Goal: Transaction & Acquisition: Purchase product/service

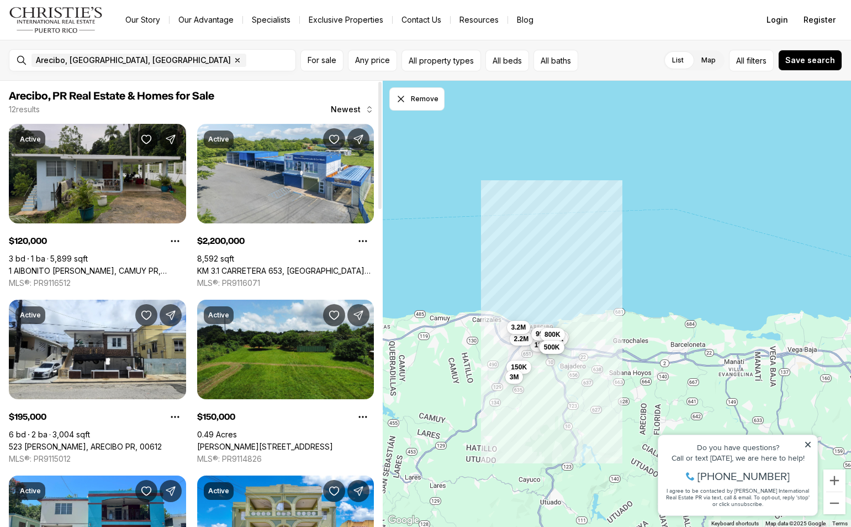
click at [120, 266] on link "1 AIBONITO [PERSON_NAME], CAMUY PR, 00627" at bounding box center [97, 271] width 177 height 10
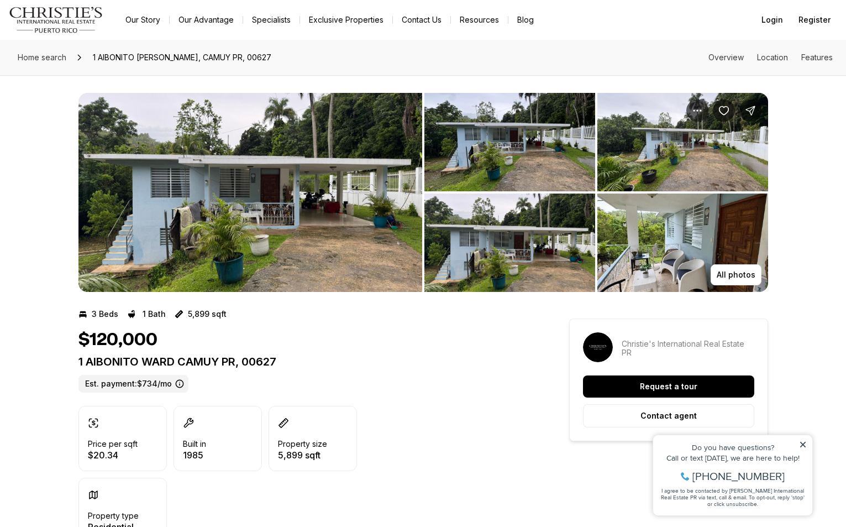
click at [744, 244] on img "View image gallery" at bounding box center [682, 242] width 171 height 98
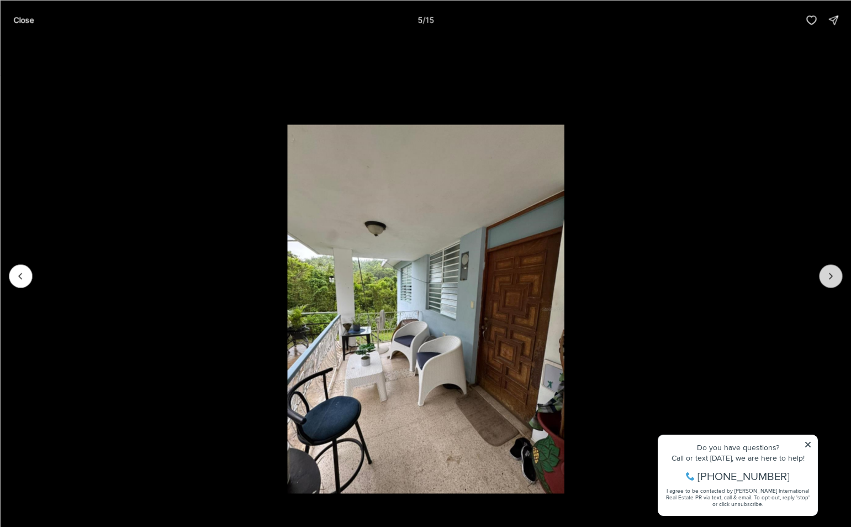
click at [825, 278] on button "Next slide" at bounding box center [830, 275] width 23 height 23
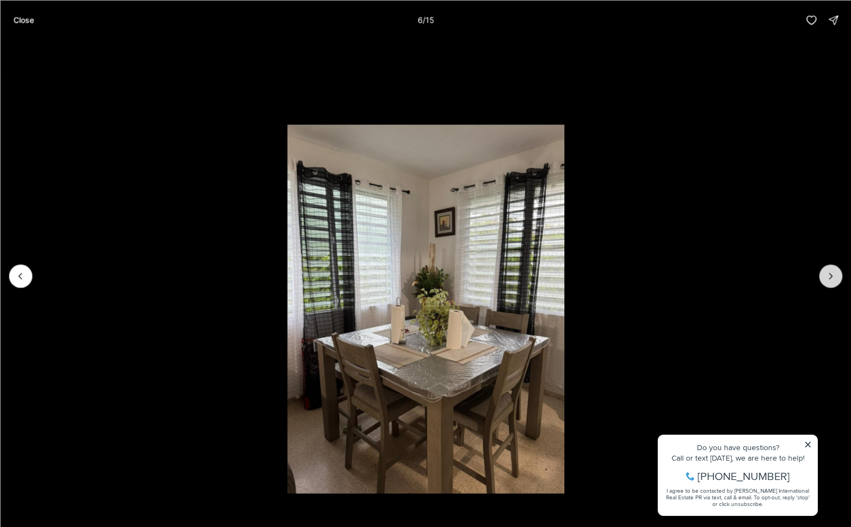
click at [825, 278] on button "Next slide" at bounding box center [830, 275] width 23 height 23
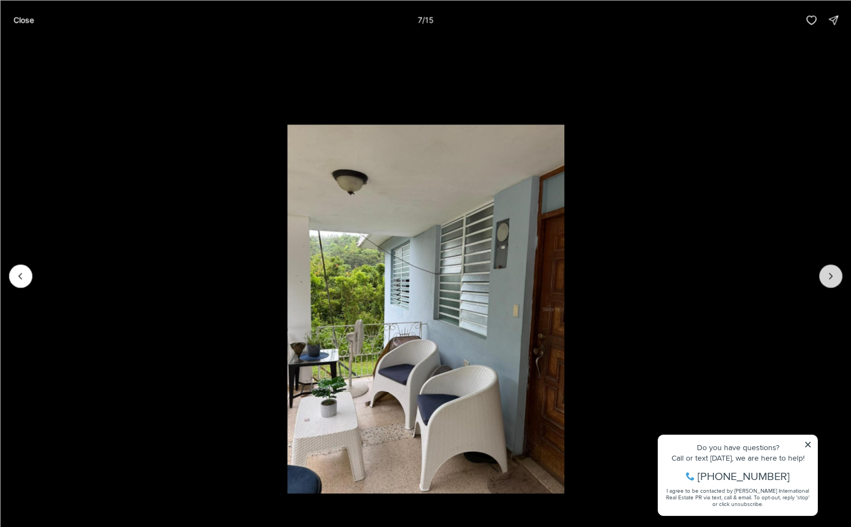
click at [825, 278] on button "Next slide" at bounding box center [830, 275] width 23 height 23
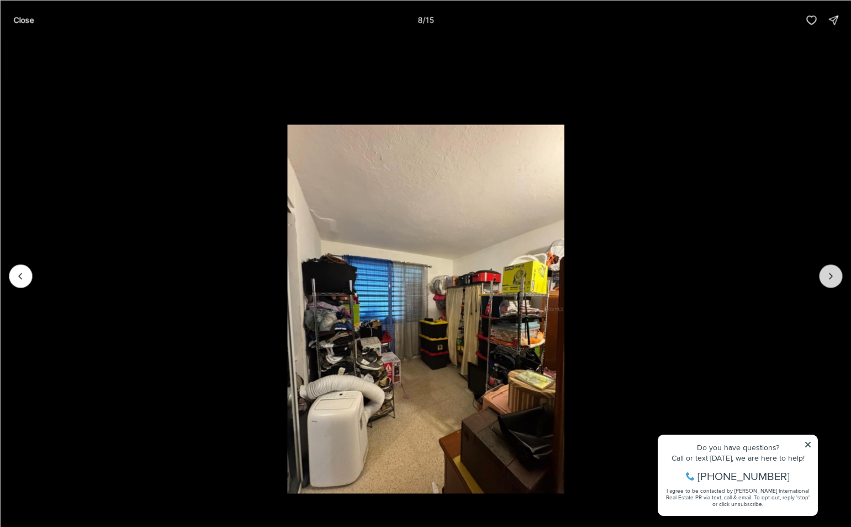
click at [825, 278] on button "Next slide" at bounding box center [830, 275] width 23 height 23
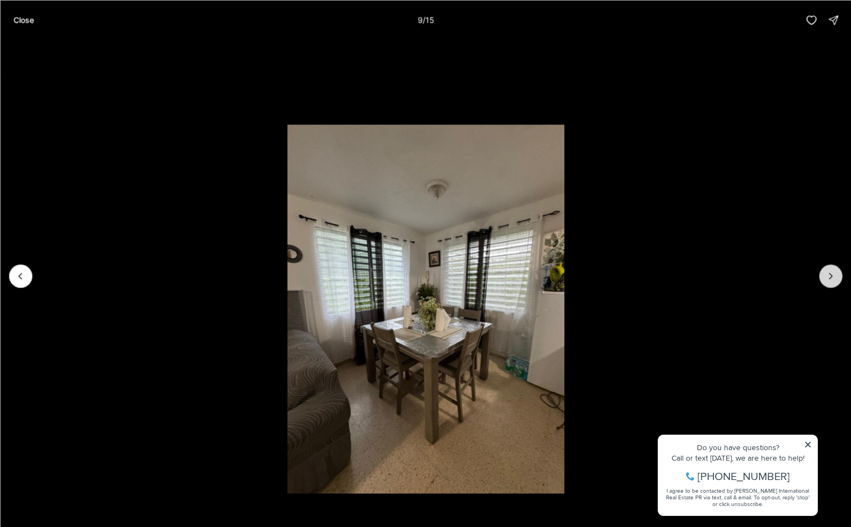
click at [825, 278] on button "Next slide" at bounding box center [830, 275] width 23 height 23
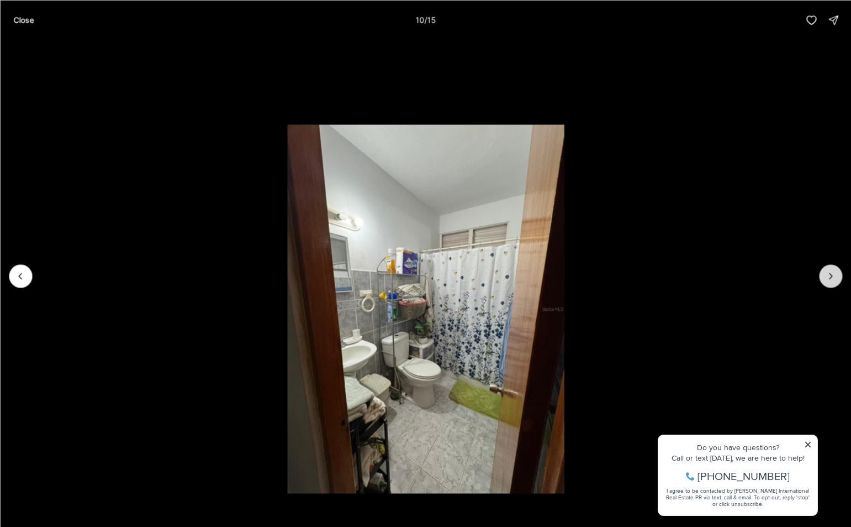
click at [825, 278] on button "Next slide" at bounding box center [830, 275] width 23 height 23
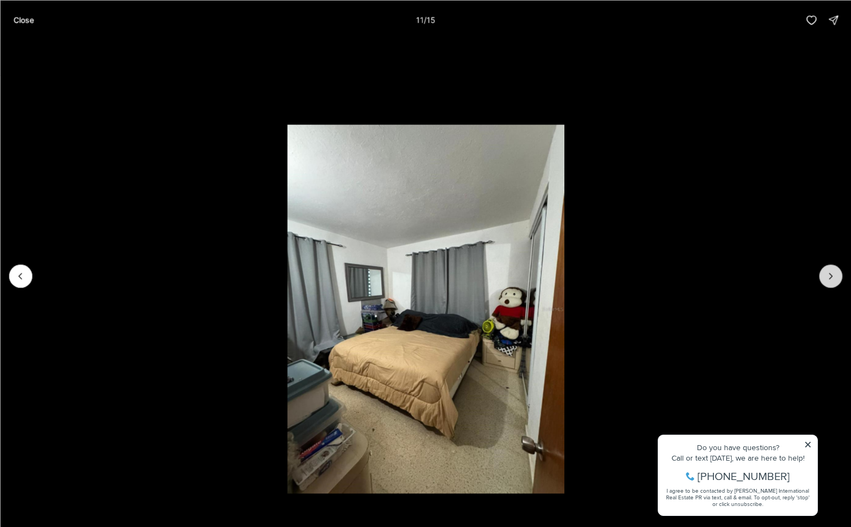
click at [825, 278] on button "Next slide" at bounding box center [830, 275] width 23 height 23
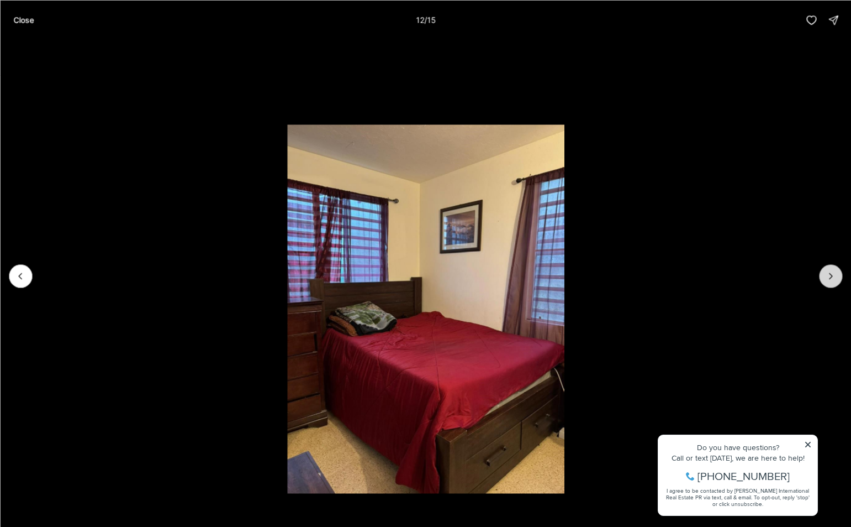
click at [825, 278] on button "Next slide" at bounding box center [830, 275] width 23 height 23
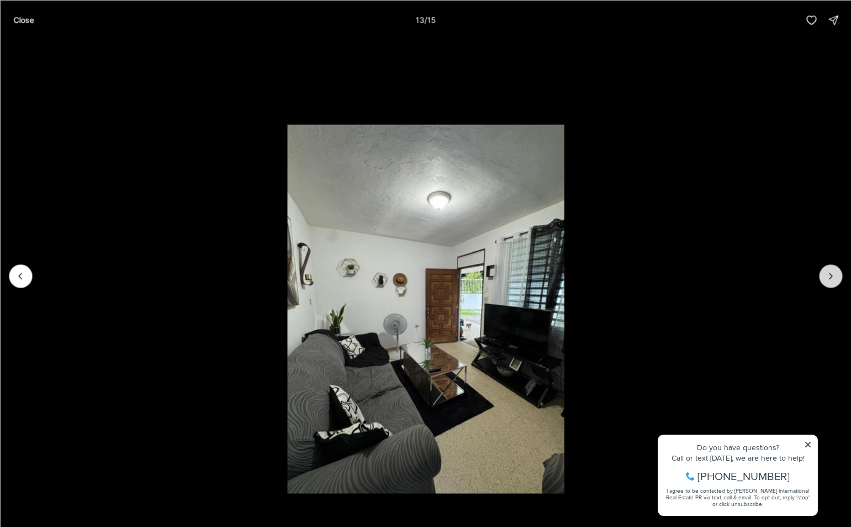
click at [825, 278] on button "Next slide" at bounding box center [830, 275] width 23 height 23
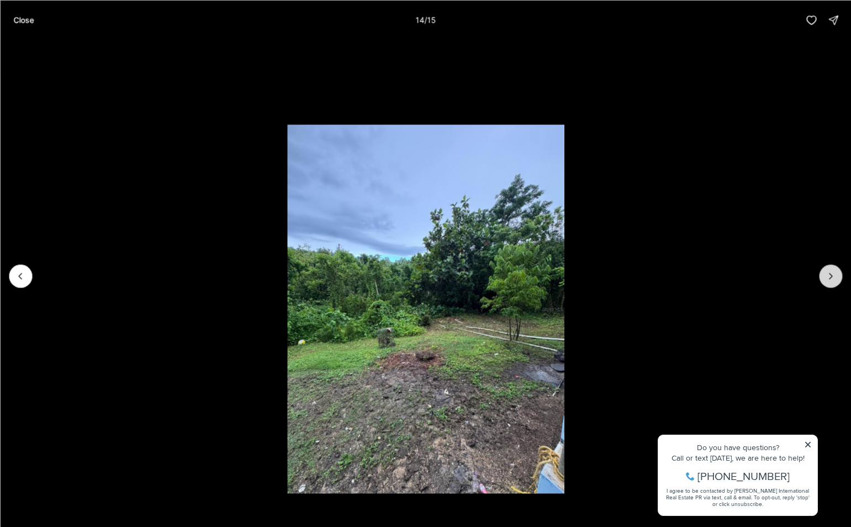
click at [827, 278] on icon "Next slide" at bounding box center [830, 275] width 11 height 11
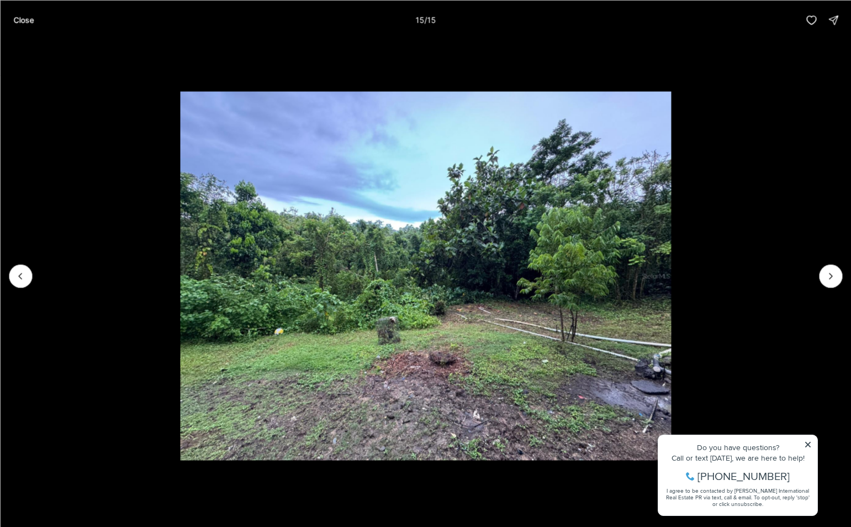
click at [827, 278] on div at bounding box center [830, 275] width 23 height 23
click at [838, 272] on div at bounding box center [830, 275] width 23 height 23
click at [30, 23] on p "Close" at bounding box center [23, 19] width 20 height 9
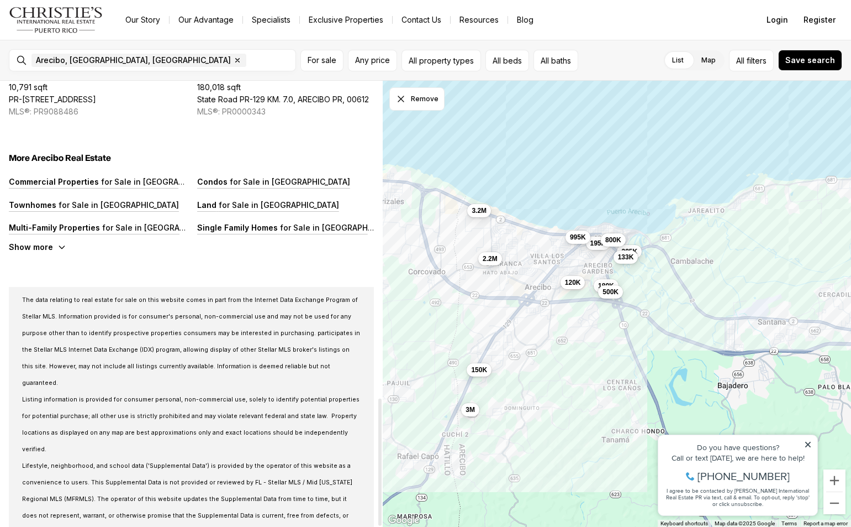
scroll to position [1109, 0]
